Goal: Navigation & Orientation: Find specific page/section

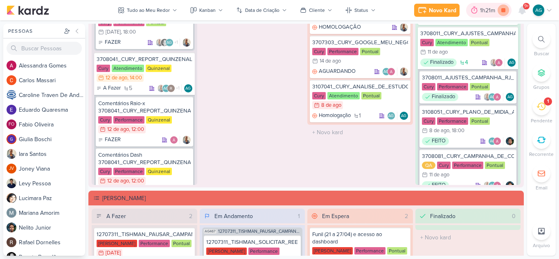
scroll to position [120, 0]
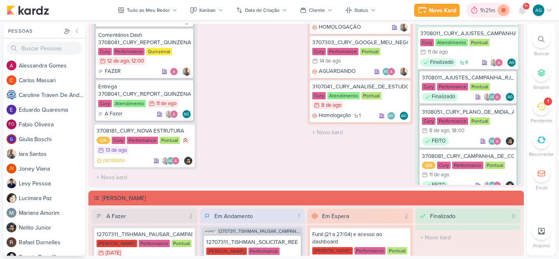
click at [504, 11] on icon at bounding box center [504, 10] width 4 height 4
